Goal: Feedback & Contribution: Leave review/rating

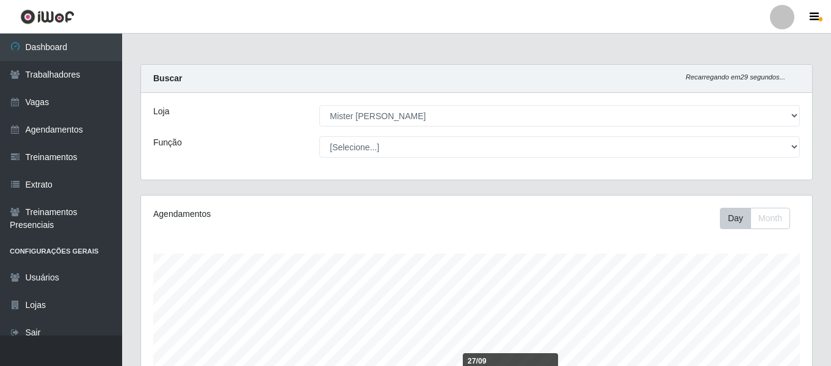
select select "535"
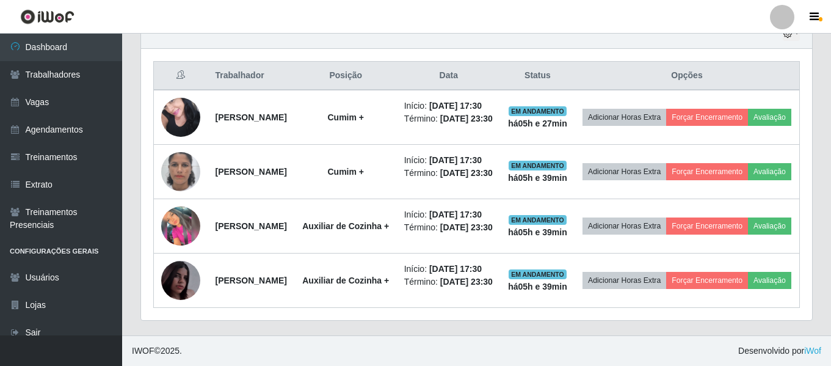
scroll to position [253, 671]
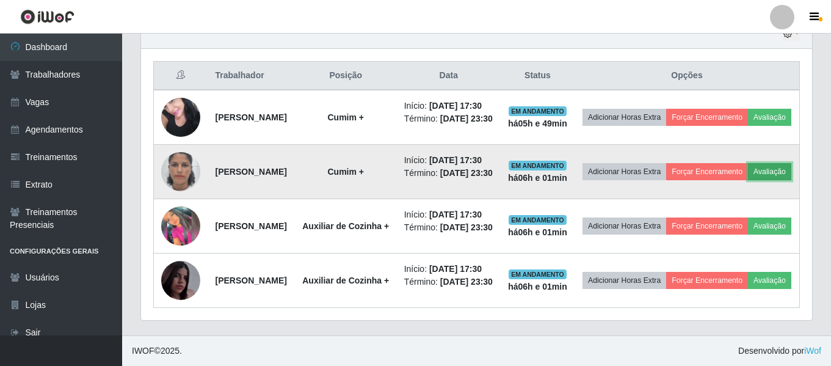
click at [748, 180] on button "Avaliação" at bounding box center [769, 171] width 43 height 17
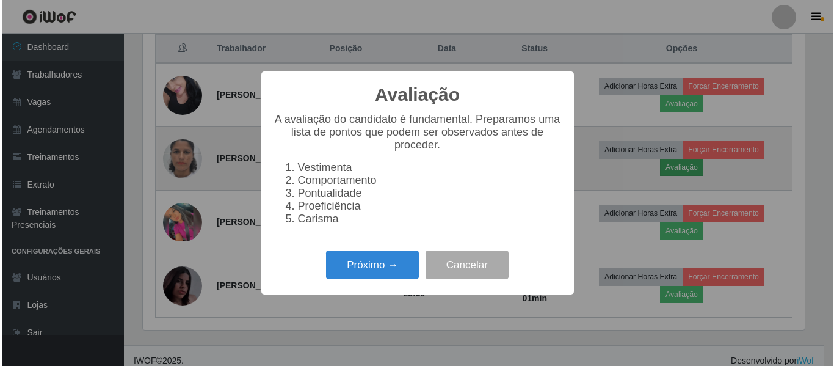
scroll to position [253, 665]
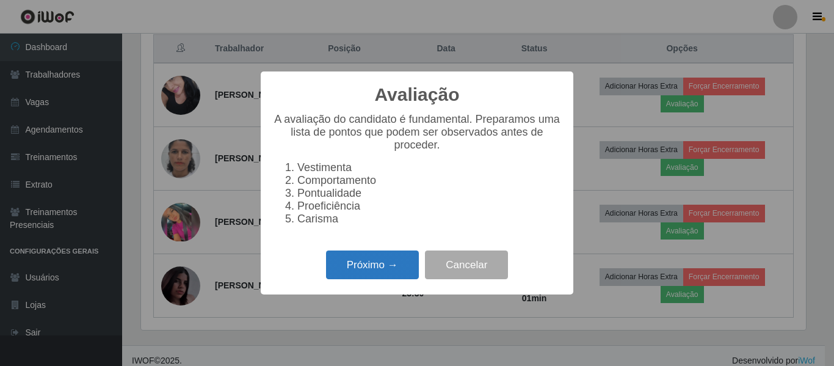
click at [392, 276] on button "Próximo →" at bounding box center [372, 264] width 93 height 29
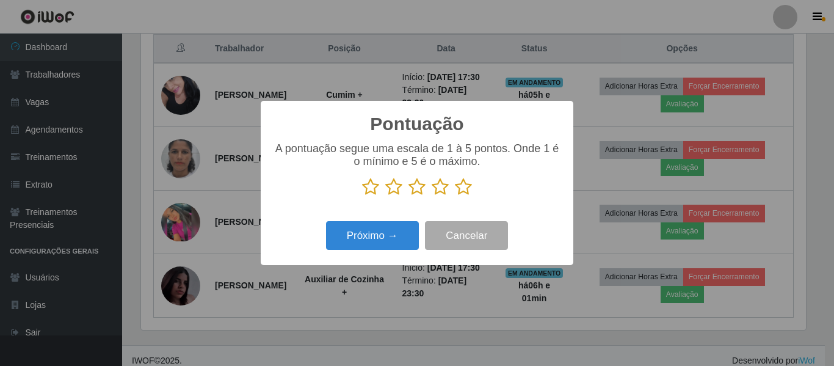
scroll to position [610512, 610101]
click at [461, 189] on icon at bounding box center [463, 187] width 17 height 18
click at [455, 196] on input "radio" at bounding box center [455, 196] width 0 height 0
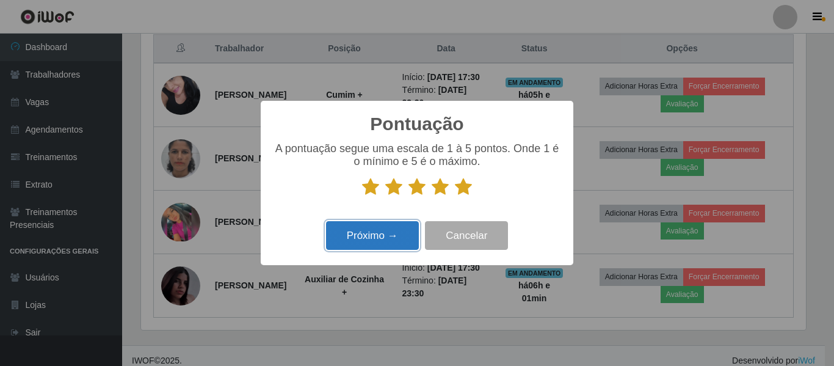
click at [402, 231] on button "Próximo →" at bounding box center [372, 235] width 93 height 29
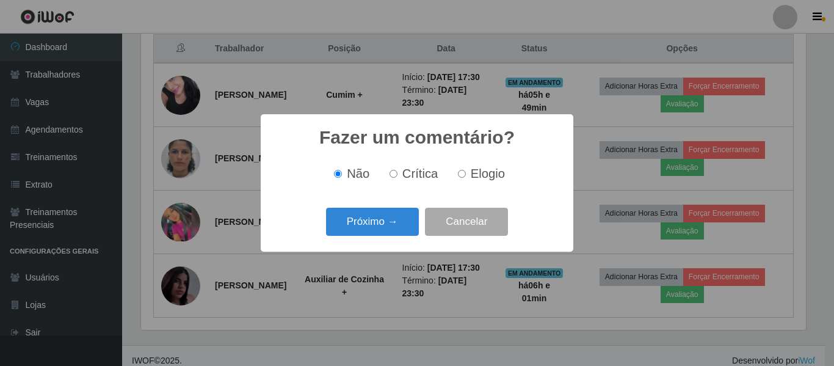
click at [483, 180] on span "Elogio" at bounding box center [488, 173] width 34 height 13
click at [466, 178] on input "Elogio" at bounding box center [462, 174] width 8 height 8
radio input "true"
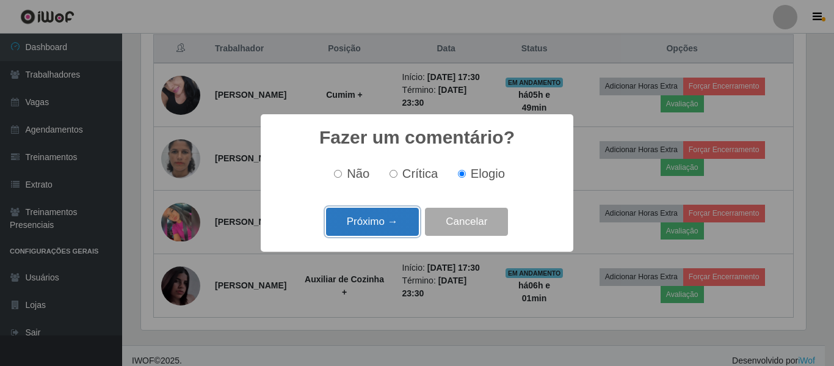
click at [385, 216] on button "Próximo →" at bounding box center [372, 222] width 93 height 29
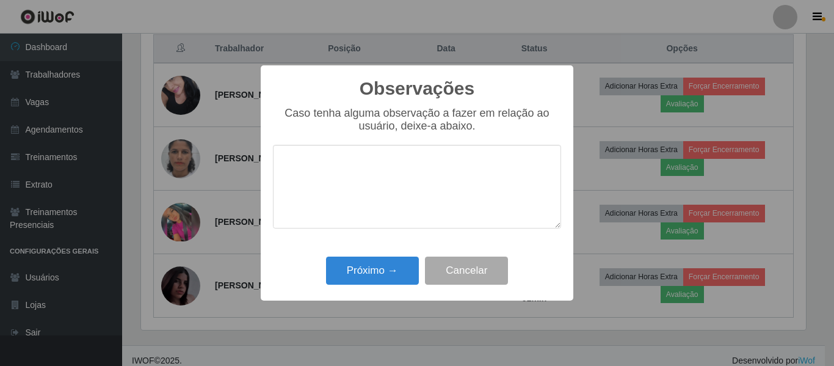
click at [385, 177] on textarea at bounding box center [417, 187] width 288 height 84
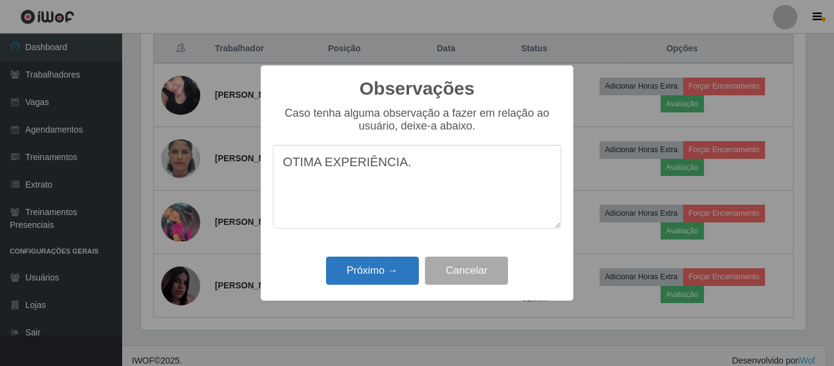
type textarea "OTIMA EXPERIÊNCIA."
click at [371, 279] on button "Próximo →" at bounding box center [372, 271] width 93 height 29
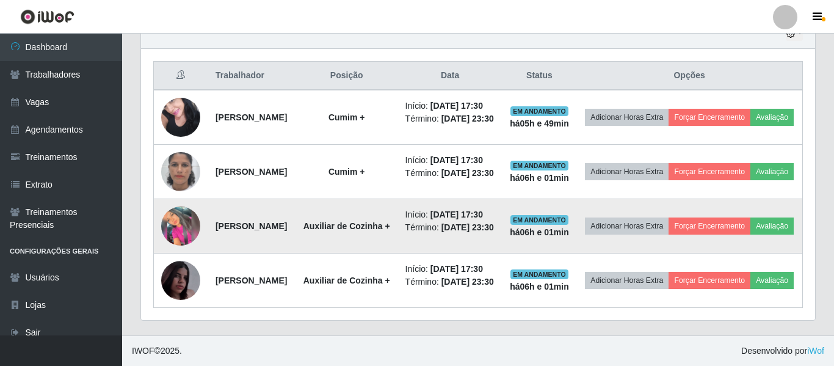
scroll to position [253, 671]
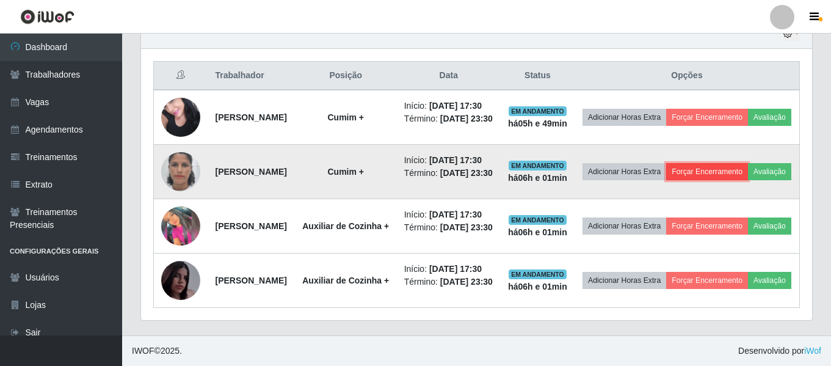
click at [748, 167] on button "Forçar Encerramento" at bounding box center [707, 171] width 82 height 17
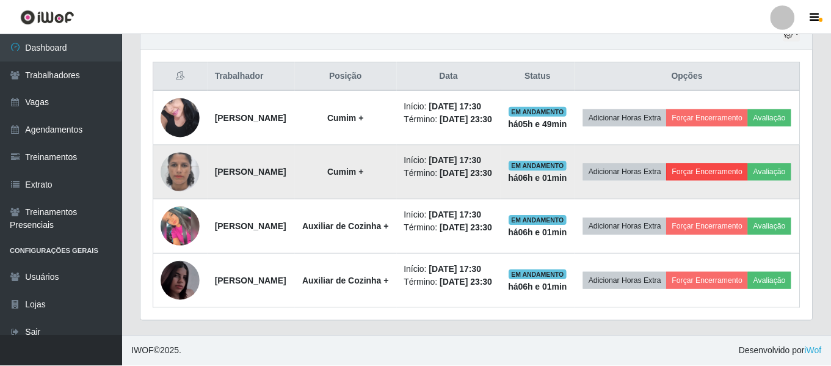
scroll to position [253, 665]
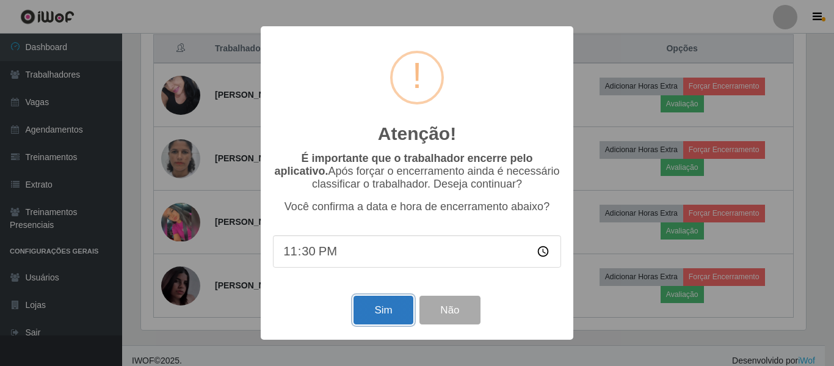
click at [398, 315] on button "Sim" at bounding box center [383, 310] width 59 height 29
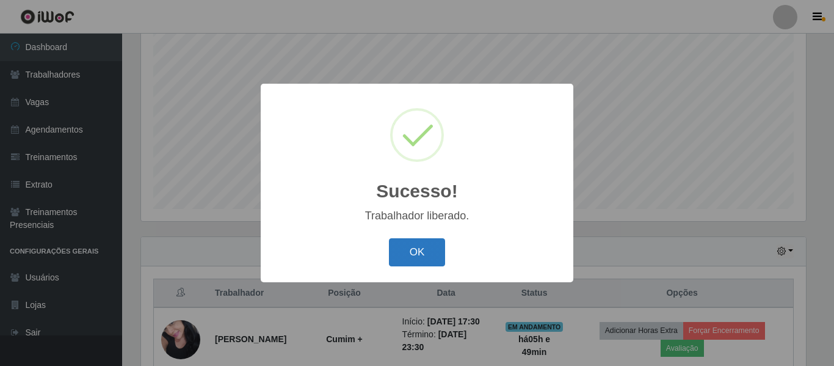
click at [412, 246] on button "OK" at bounding box center [417, 252] width 57 height 29
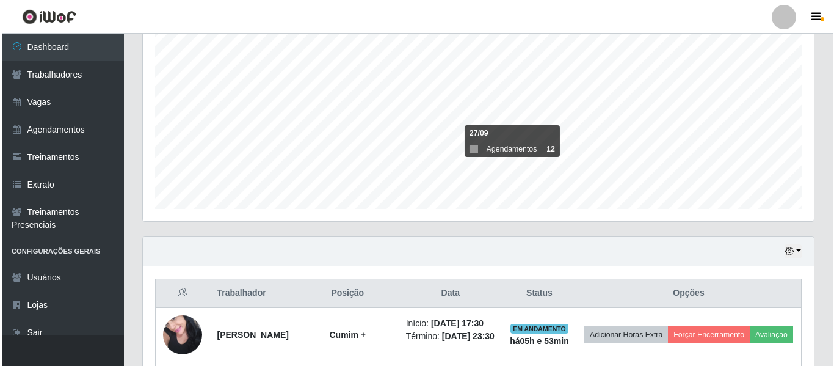
scroll to position [289, 0]
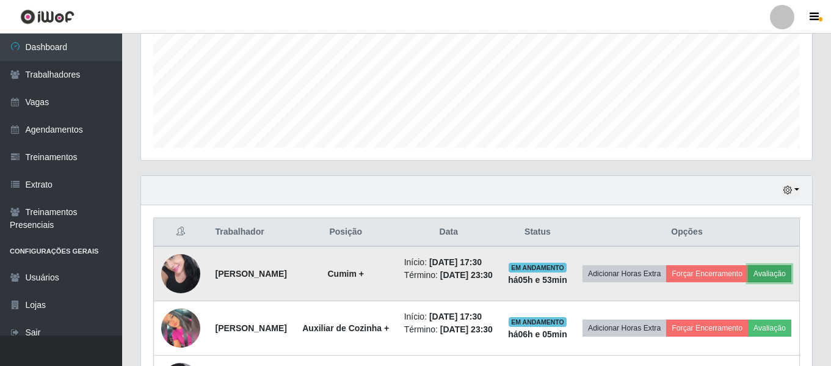
click at [748, 282] on button "Avaliação" at bounding box center [769, 273] width 43 height 17
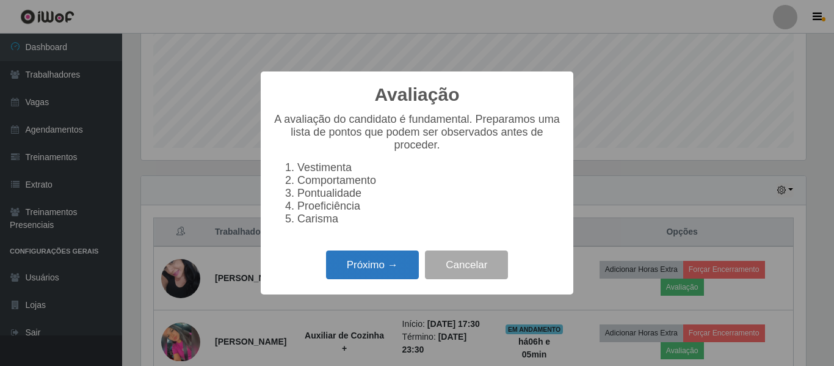
click at [386, 270] on button "Próximo →" at bounding box center [372, 264] width 93 height 29
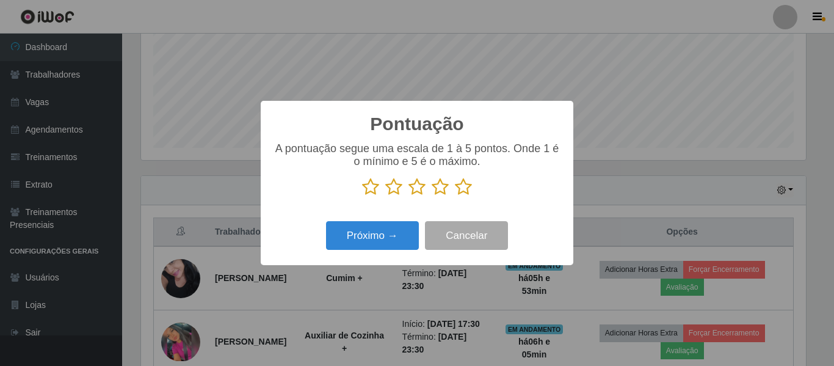
click at [464, 193] on icon at bounding box center [463, 187] width 17 height 18
click at [455, 196] on input "radio" at bounding box center [455, 196] width 0 height 0
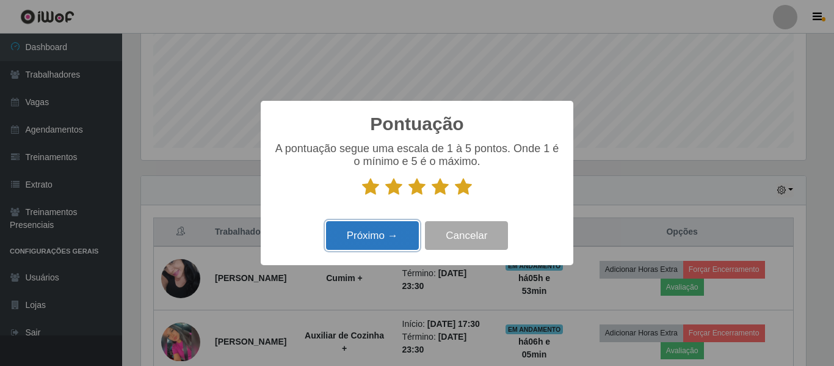
click at [413, 224] on button "Próximo →" at bounding box center [372, 235] width 93 height 29
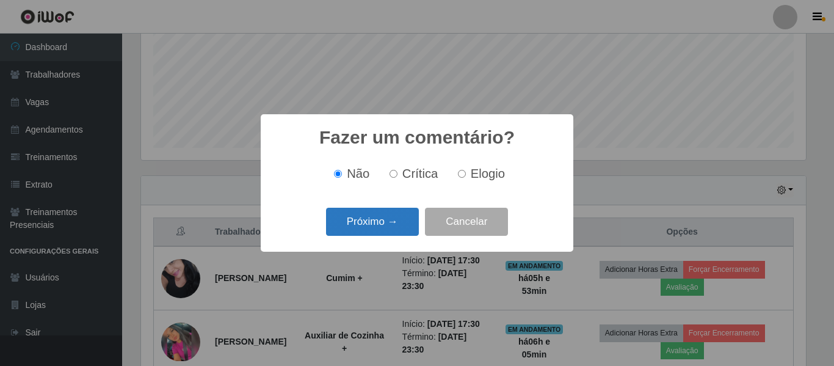
click at [404, 222] on button "Próximo →" at bounding box center [372, 222] width 93 height 29
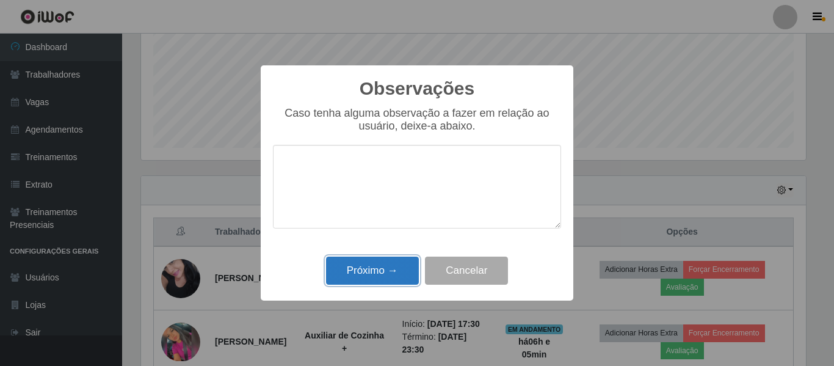
click at [376, 264] on button "Próximo →" at bounding box center [372, 271] width 93 height 29
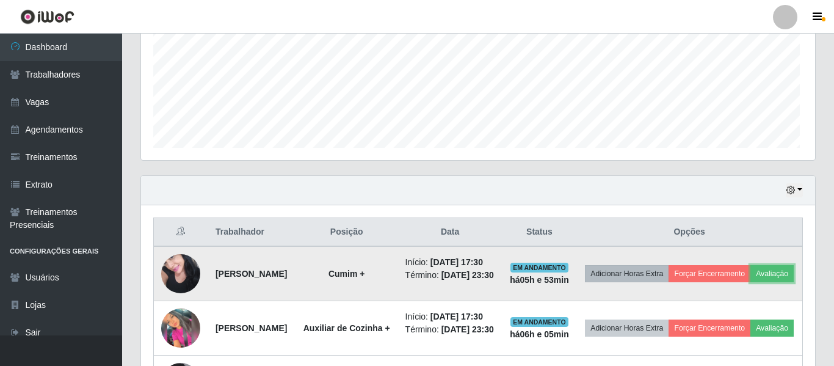
scroll to position [253, 671]
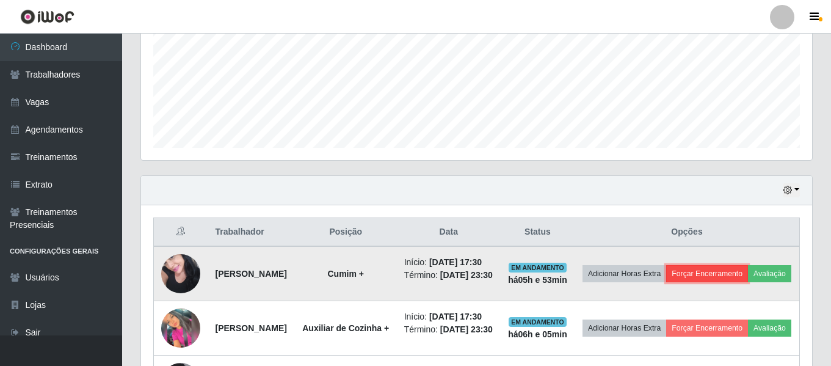
click at [726, 280] on button "Forçar Encerramento" at bounding box center [707, 273] width 82 height 17
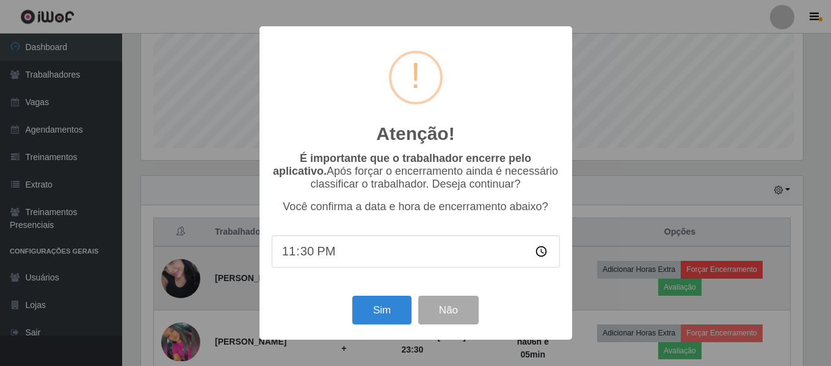
scroll to position [253, 665]
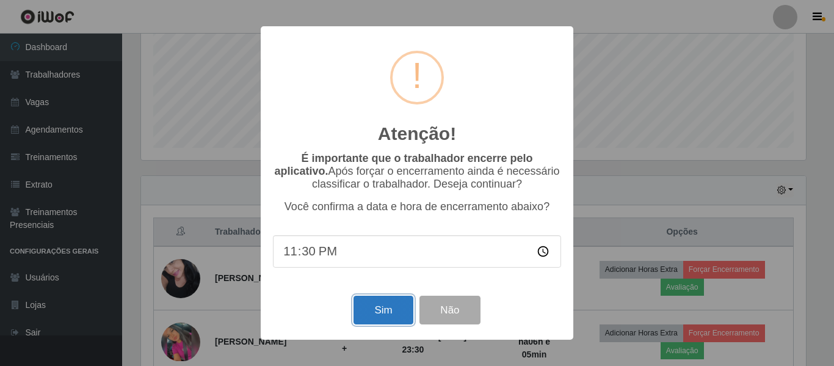
click at [366, 323] on button "Sim" at bounding box center [383, 310] width 59 height 29
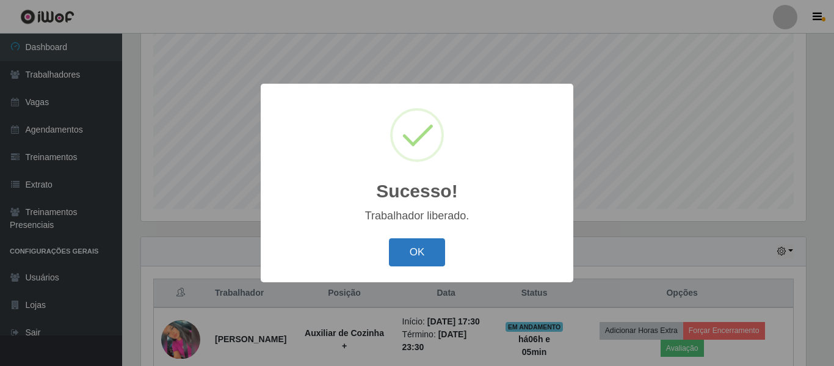
click at [415, 264] on button "OK" at bounding box center [417, 252] width 57 height 29
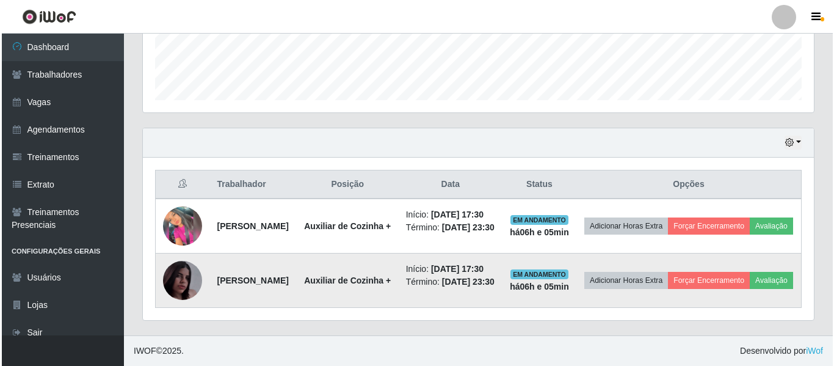
scroll to position [381, 0]
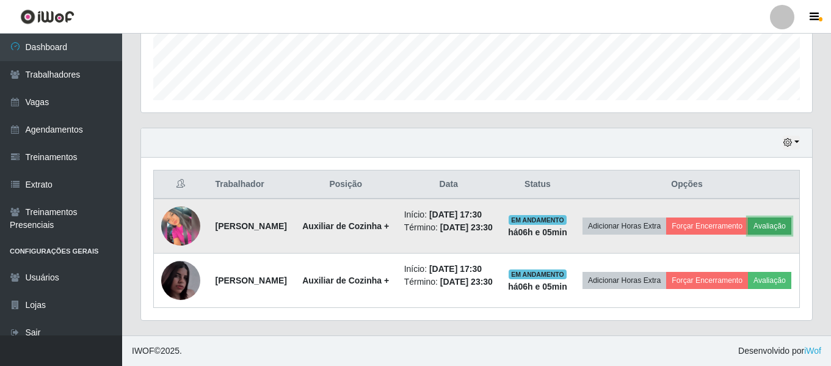
click at [748, 217] on button "Avaliação" at bounding box center [769, 225] width 43 height 17
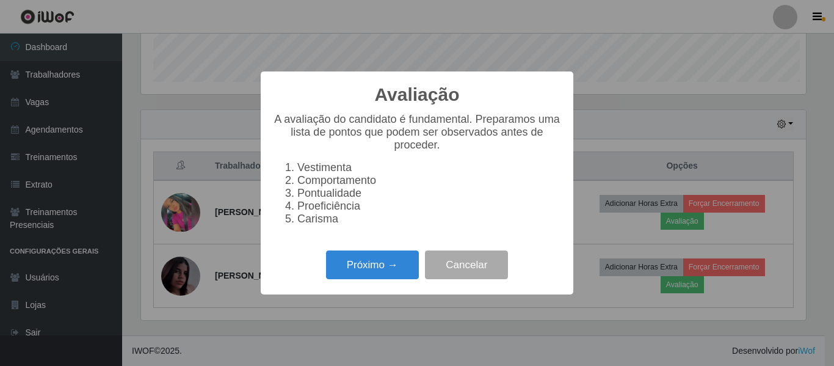
scroll to position [253, 665]
click at [360, 256] on div "Próximo → Cancelar" at bounding box center [417, 264] width 288 height 35
click at [368, 264] on button "Próximo →" at bounding box center [372, 264] width 93 height 29
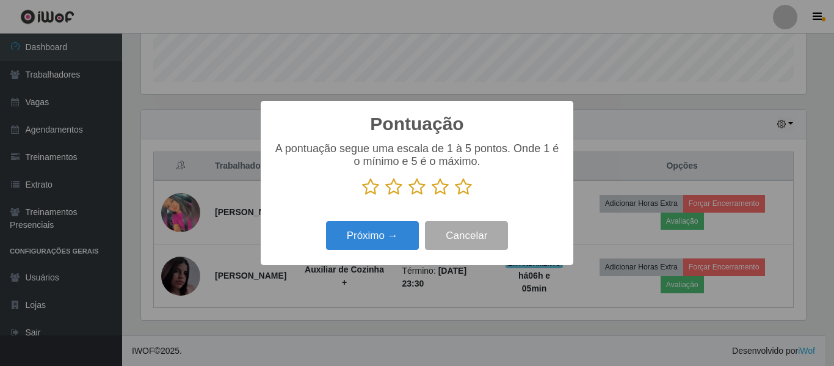
click at [461, 188] on icon at bounding box center [463, 187] width 17 height 18
click at [455, 196] on input "radio" at bounding box center [455, 196] width 0 height 0
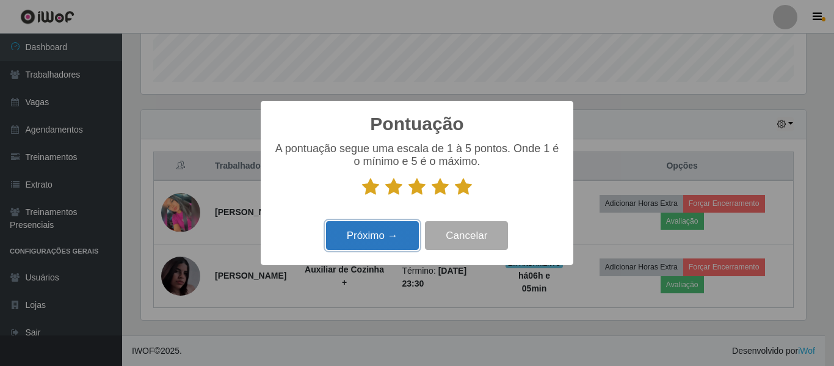
click at [373, 228] on button "Próximo →" at bounding box center [372, 235] width 93 height 29
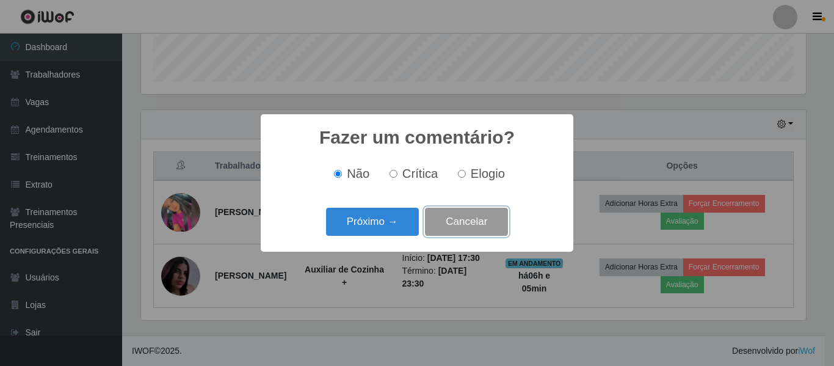
click at [468, 229] on button "Cancelar" at bounding box center [466, 222] width 83 height 29
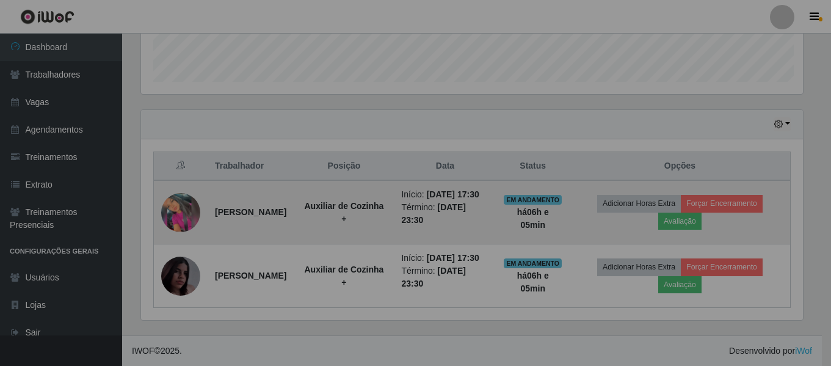
scroll to position [253, 671]
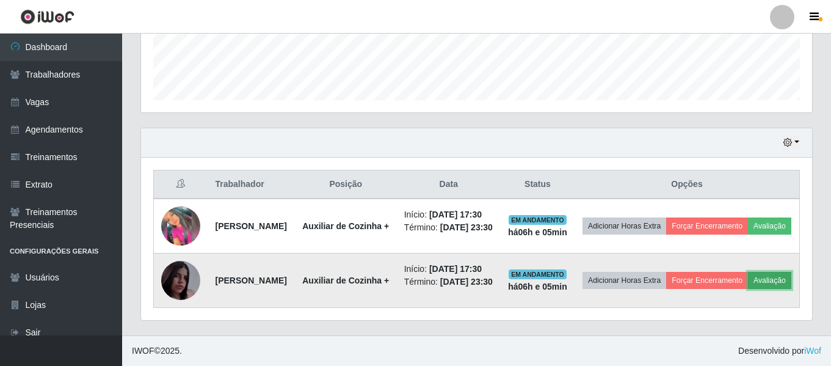
click at [748, 276] on button "Avaliação" at bounding box center [769, 280] width 43 height 17
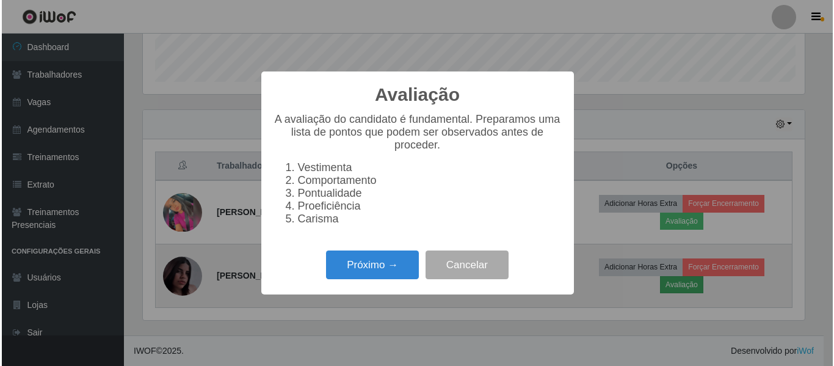
scroll to position [253, 665]
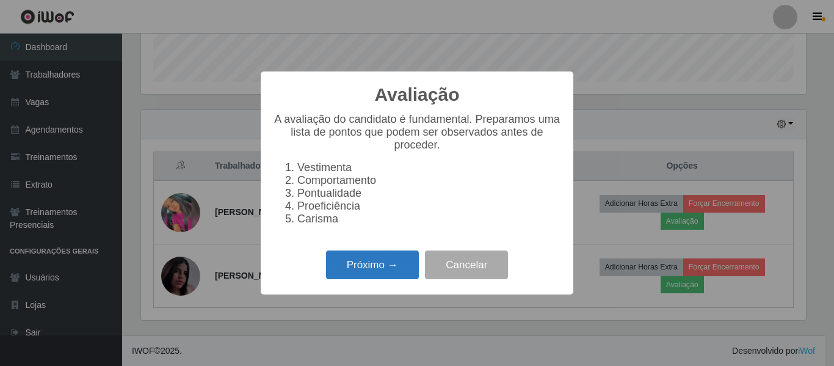
click at [407, 275] on button "Próximo →" at bounding box center [372, 264] width 93 height 29
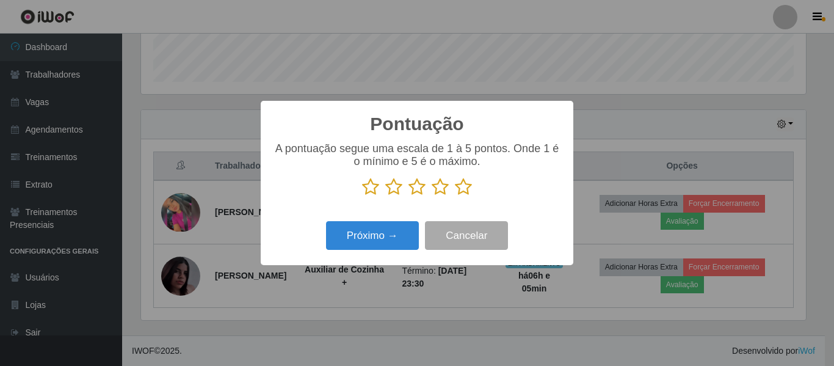
scroll to position [610512, 610101]
click at [461, 178] on div "A pontuação segue uma escala de 1 à 5 pontos. Onde 1 é o mínimo e 5 é o máximo." at bounding box center [417, 169] width 288 height 54
click at [460, 191] on icon at bounding box center [463, 187] width 17 height 18
click at [455, 196] on input "radio" at bounding box center [455, 196] width 0 height 0
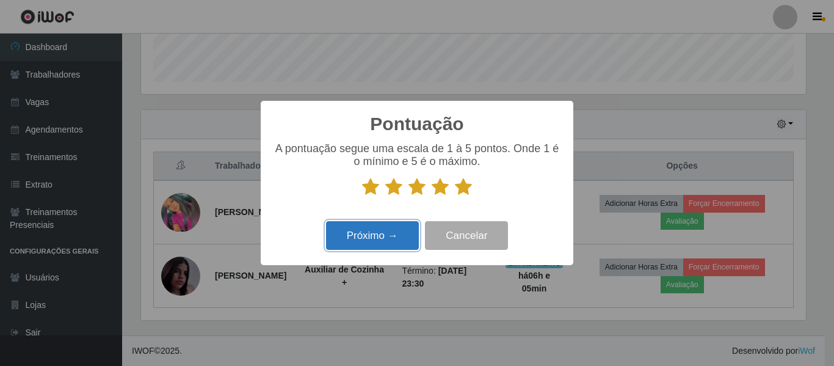
click at [388, 230] on button "Próximo →" at bounding box center [372, 235] width 93 height 29
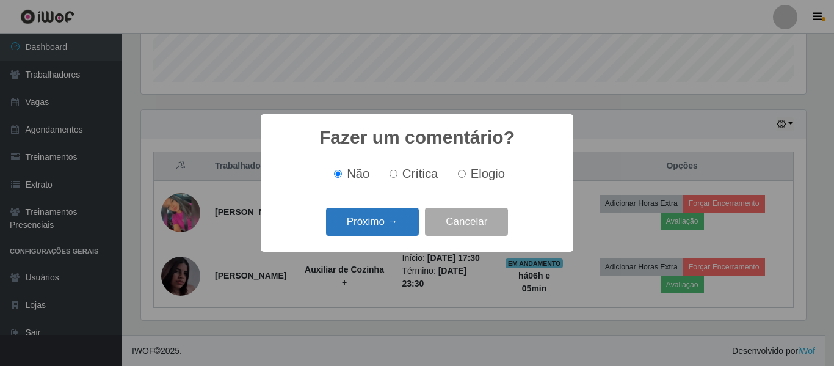
click at [410, 217] on button "Próximo →" at bounding box center [372, 222] width 93 height 29
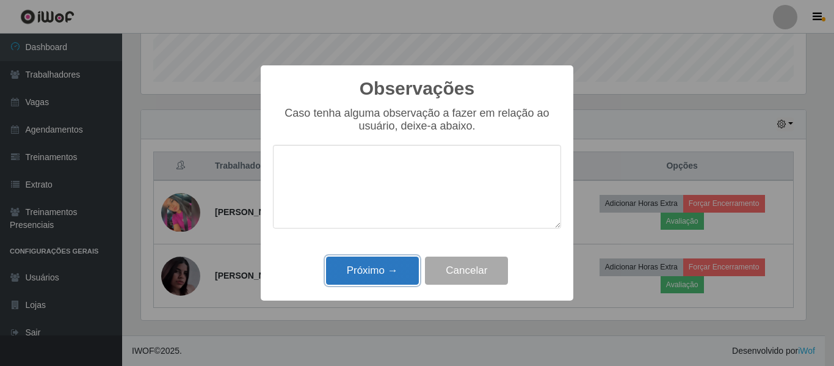
click at [376, 269] on button "Próximo →" at bounding box center [372, 271] width 93 height 29
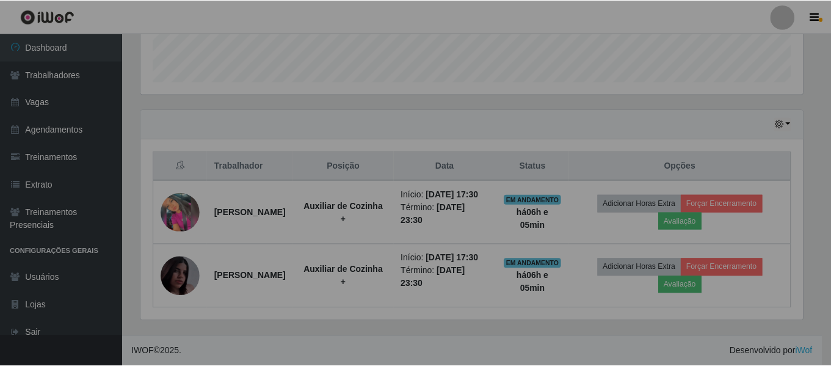
scroll to position [253, 671]
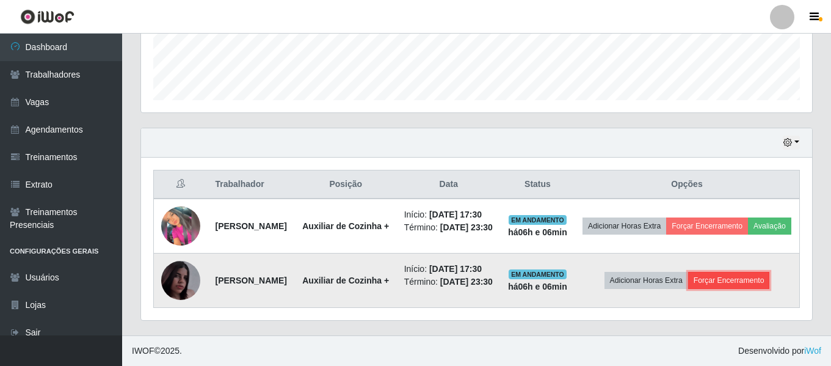
click at [736, 273] on button "Forçar Encerramento" at bounding box center [729, 280] width 82 height 17
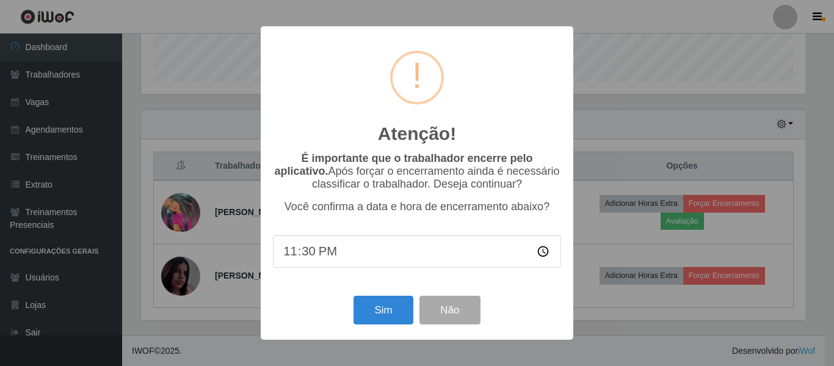
click at [304, 252] on input "23:30" at bounding box center [417, 251] width 288 height 32
type input "23:35"
click at [379, 311] on button "Sim" at bounding box center [383, 310] width 59 height 29
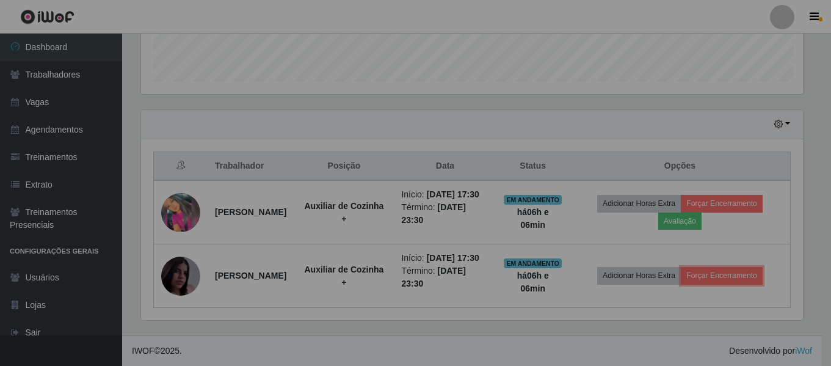
scroll to position [0, 0]
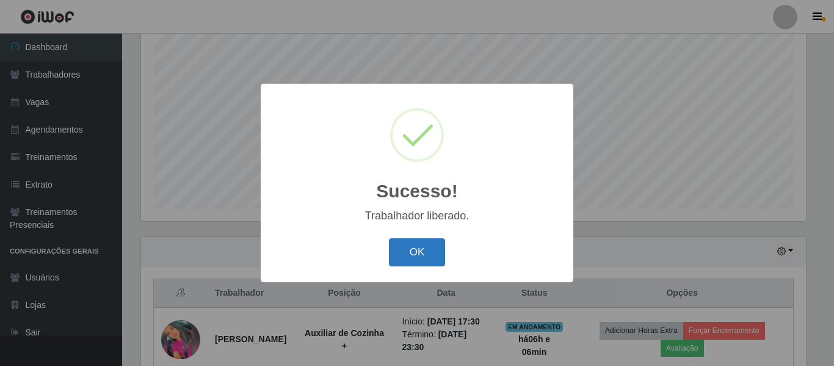
click at [417, 257] on button "OK" at bounding box center [417, 252] width 57 height 29
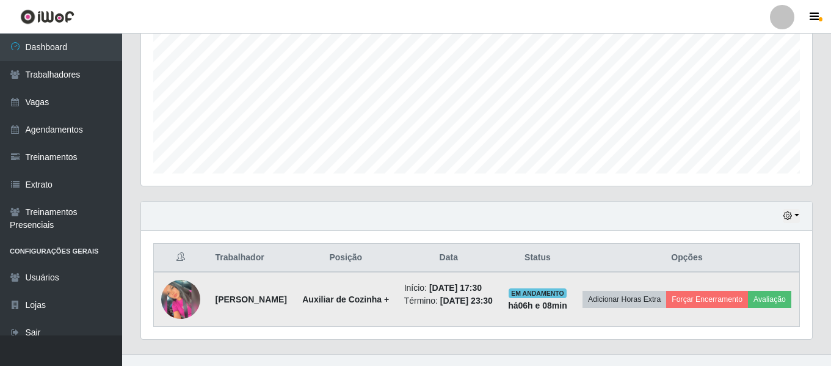
scroll to position [282, 0]
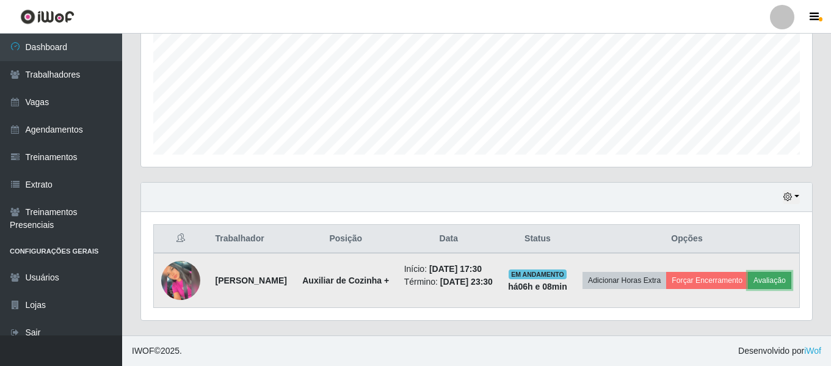
click at [784, 276] on button "Avaliação" at bounding box center [769, 280] width 43 height 17
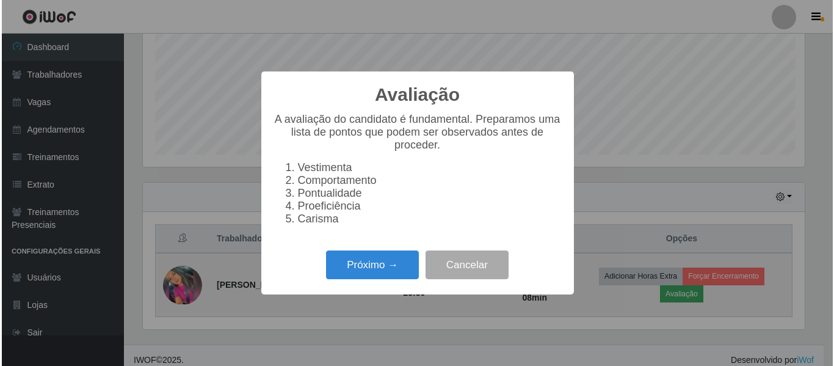
scroll to position [253, 665]
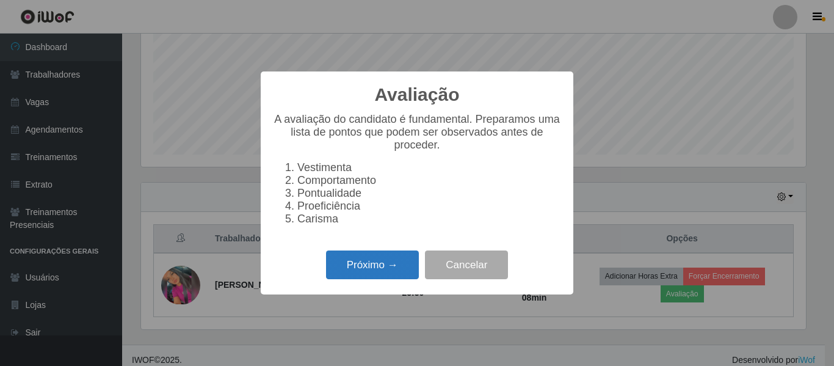
click at [358, 266] on button "Próximo →" at bounding box center [372, 264] width 93 height 29
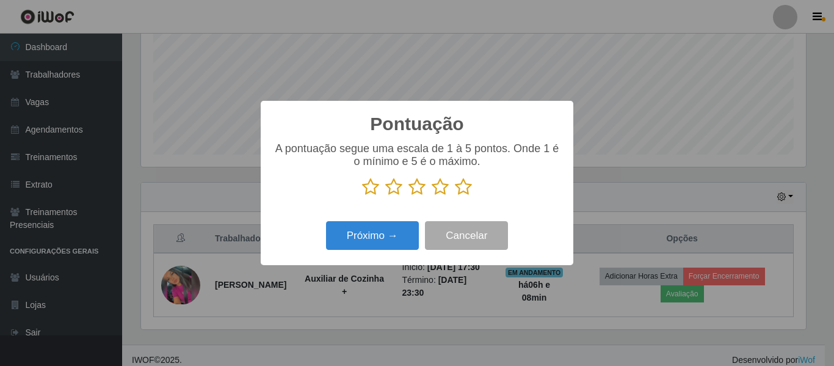
scroll to position [610512, 610101]
click at [462, 188] on icon at bounding box center [463, 187] width 17 height 18
click at [455, 196] on input "radio" at bounding box center [455, 196] width 0 height 0
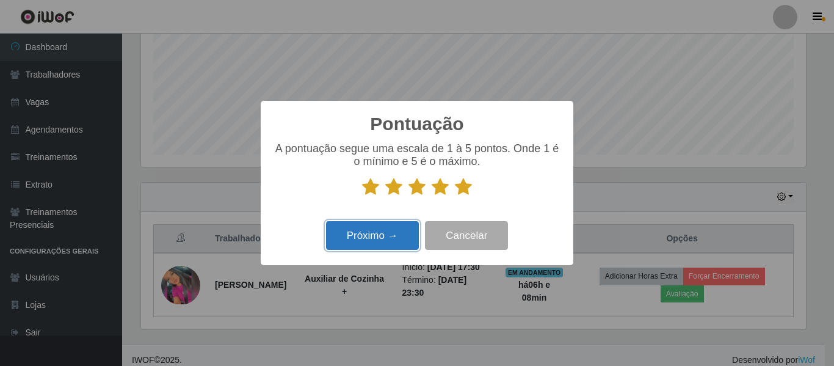
click at [386, 239] on button "Próximo →" at bounding box center [372, 235] width 93 height 29
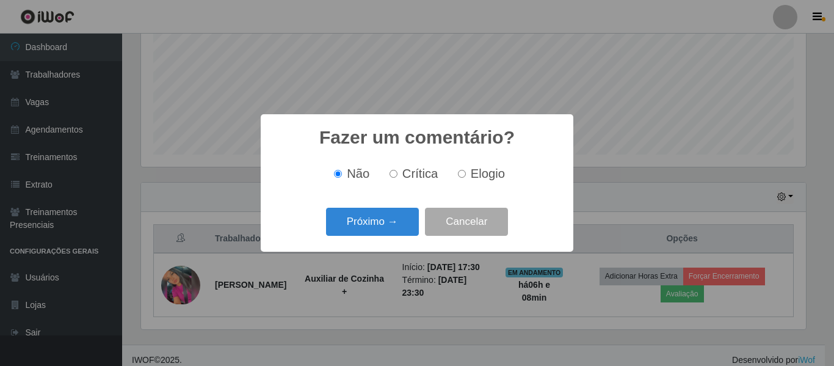
click at [461, 175] on input "Elogio" at bounding box center [462, 174] width 8 height 8
radio input "true"
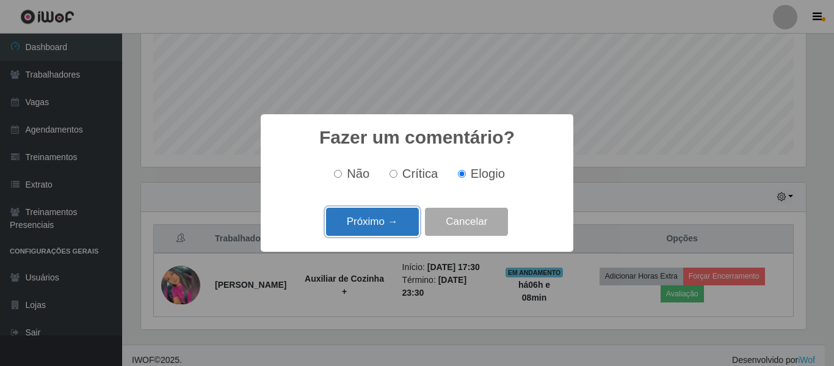
click at [398, 219] on button "Próximo →" at bounding box center [372, 222] width 93 height 29
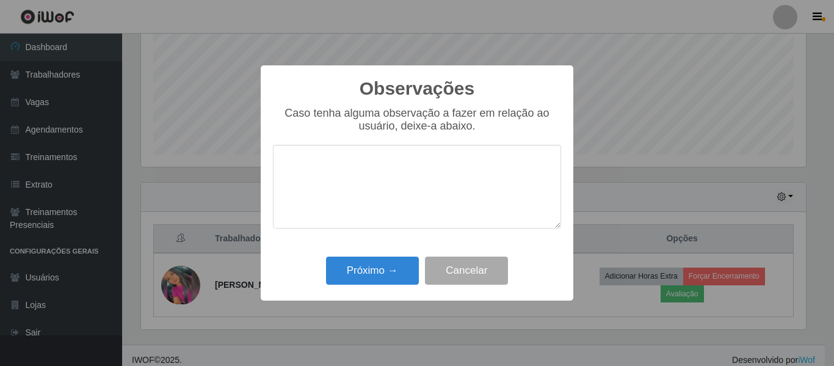
click at [407, 180] on textarea at bounding box center [417, 187] width 288 height 84
type textarea "O"
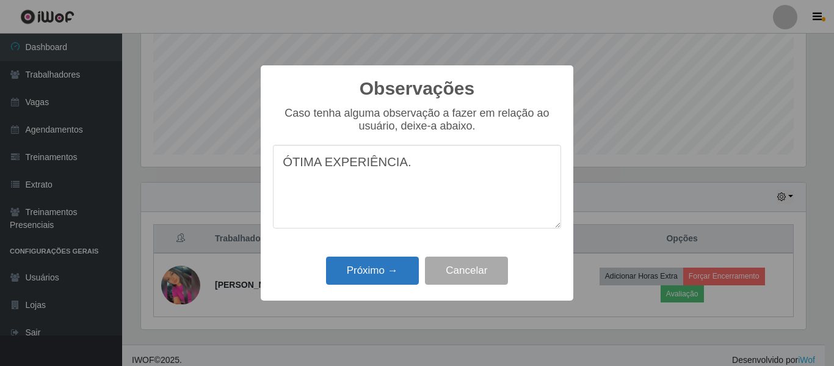
type textarea "ÓTIMA EXPERIÊNCIA."
click at [387, 275] on button "Próximo →" at bounding box center [372, 271] width 93 height 29
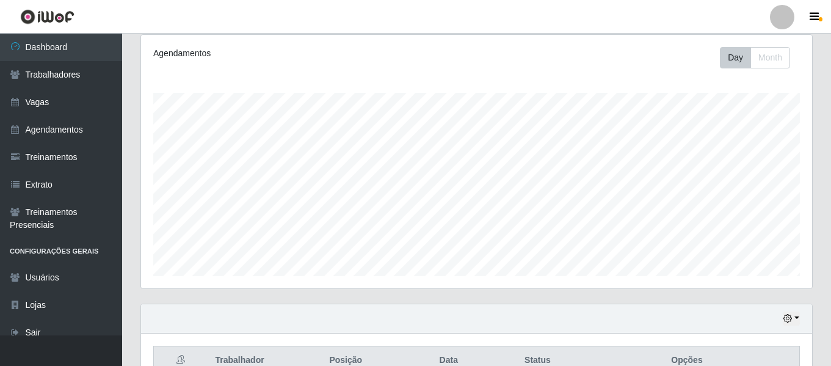
scroll to position [282, 0]
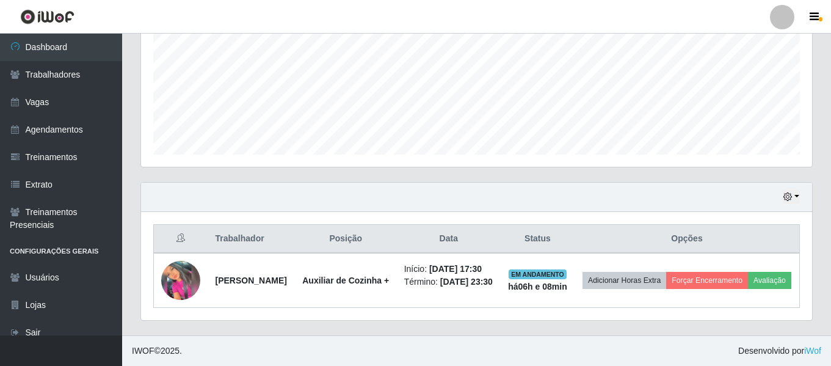
click at [639, 250] on th "Opções" at bounding box center [687, 239] width 225 height 29
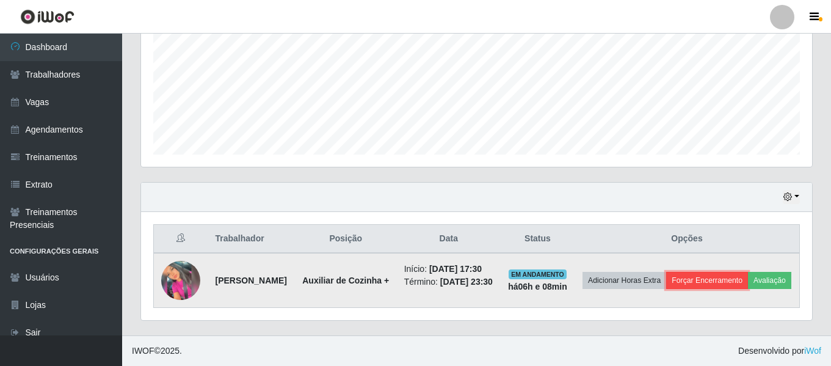
click at [690, 277] on button "Forçar Encerramento" at bounding box center [707, 280] width 82 height 17
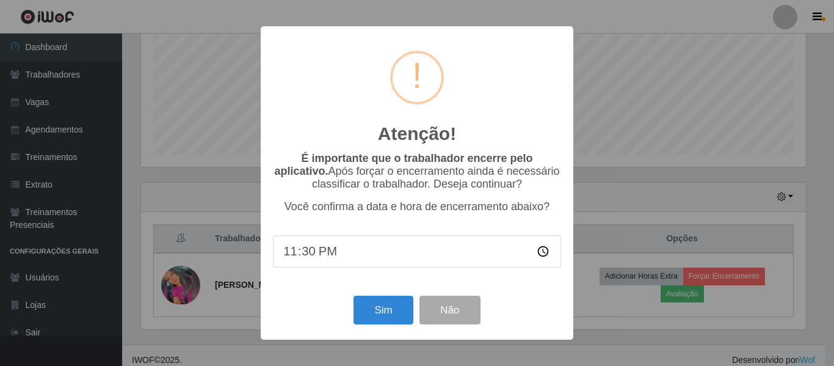
click at [311, 259] on input "23:30" at bounding box center [417, 251] width 288 height 32
type input "23:39"
click at [371, 311] on button "Sim" at bounding box center [383, 310] width 59 height 29
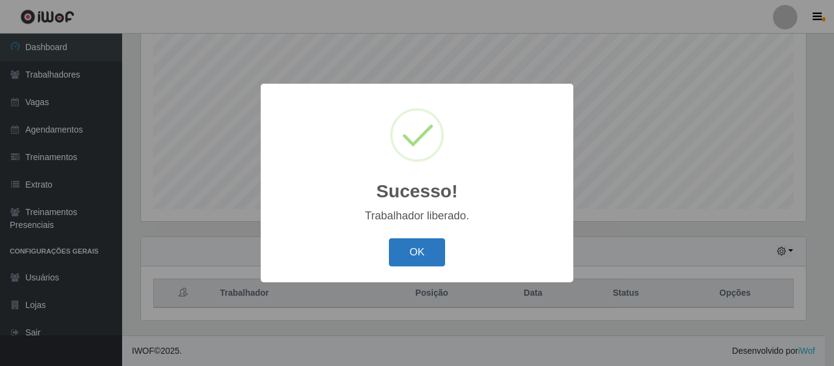
click at [426, 244] on button "OK" at bounding box center [417, 252] width 57 height 29
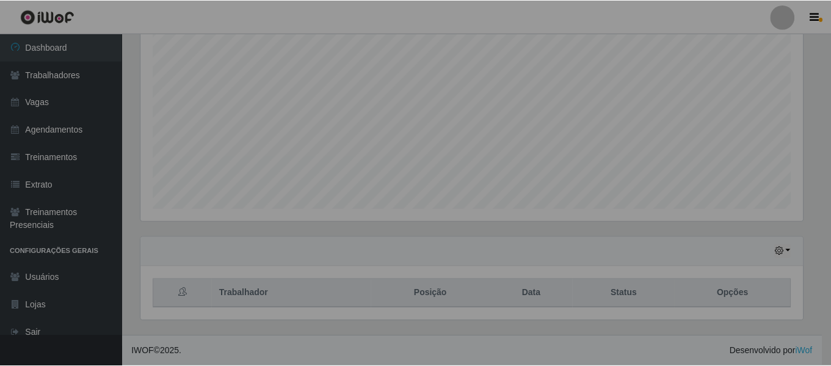
scroll to position [253, 671]
